Goal: Task Accomplishment & Management: Use online tool/utility

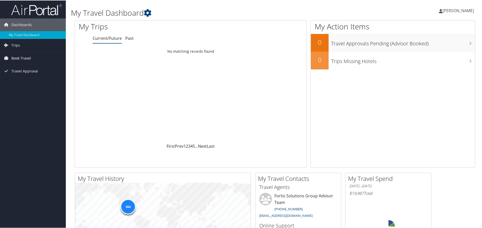
click at [29, 58] on span "Book Travel" at bounding box center [21, 57] width 20 height 13
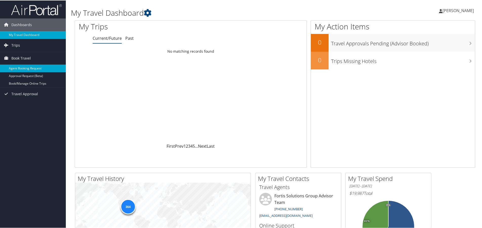
click at [27, 67] on link "Agent Booking Request" at bounding box center [33, 68] width 66 height 8
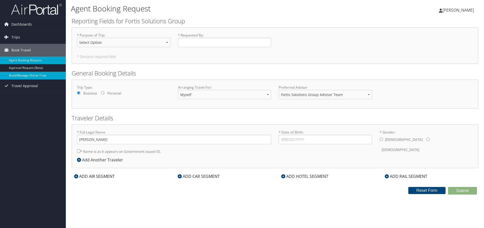
click at [30, 77] on link "Book/Manage Online Trips" at bounding box center [33, 76] width 66 height 8
